Goal: Find contact information: Find contact information

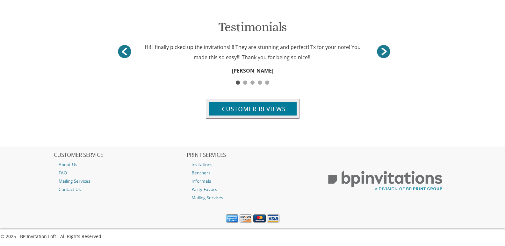
click at [74, 154] on h2 "CUSTOMER SERVICE" at bounding box center [120, 155] width 132 height 6
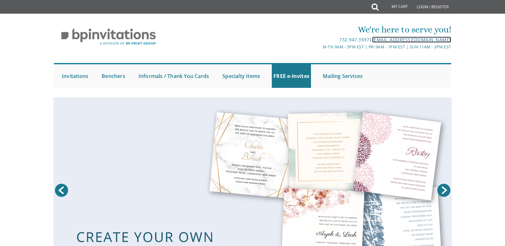
click at [410, 38] on link "[EMAIL_ADDRESS][DOMAIN_NAME]" at bounding box center [411, 40] width 79 height 6
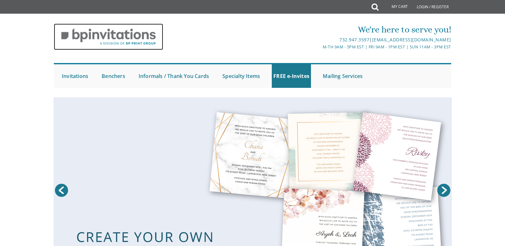
click at [107, 43] on img at bounding box center [108, 37] width 109 height 26
